Goal: Navigation & Orientation: Find specific page/section

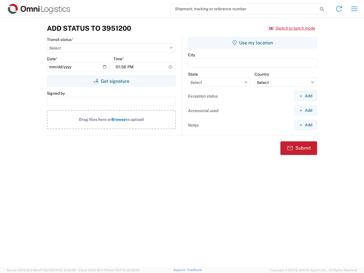
click at [244, 9] on input "search" at bounding box center [244, 8] width 147 height 11
click at [322, 9] on icon at bounding box center [322, 9] width 8 height 8
click at [339, 9] on icon at bounding box center [339, 8] width 9 height 9
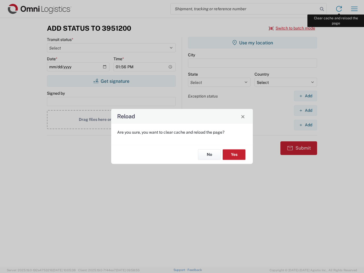
click at [355, 9] on div "Reload Are you sure, you want to clear cache and reload the page? No Yes" at bounding box center [182, 136] width 364 height 273
click at [292, 28] on div "Reload Are you sure, you want to clear cache and reload the page? No Yes" at bounding box center [182, 136] width 364 height 273
click at [111, 81] on div "Reload Are you sure, you want to clear cache and reload the page? No Yes" at bounding box center [182, 136] width 364 height 273
click at [253, 43] on div "Reload Are you sure, you want to clear cache and reload the page? No Yes" at bounding box center [182, 136] width 364 height 273
click at [306, 96] on div "Reload Are you sure, you want to clear cache and reload the page? No Yes" at bounding box center [182, 136] width 364 height 273
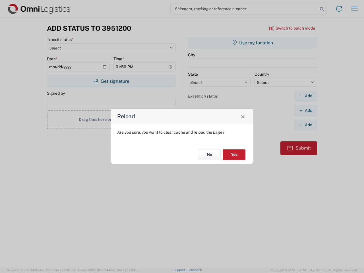
click at [306, 110] on div "Reload Are you sure, you want to clear cache and reload the page? No Yes" at bounding box center [182, 136] width 364 height 273
click at [306, 125] on div "Reload Are you sure, you want to clear cache and reload the page? No Yes" at bounding box center [182, 136] width 364 height 273
